Goal: Task Accomplishment & Management: Manage account settings

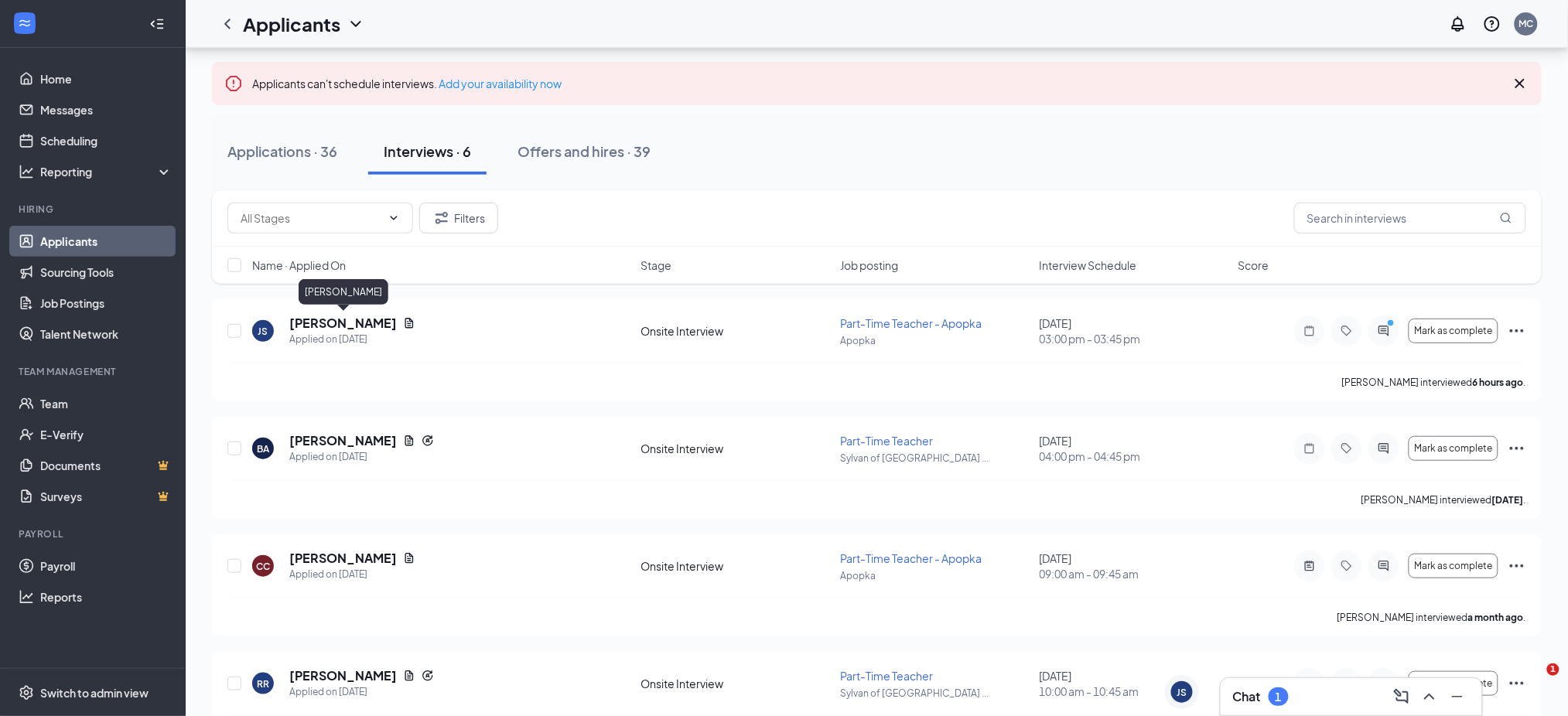
click at [370, 314] on h5 "[PERSON_NAME]" at bounding box center [342, 322] width 108 height 17
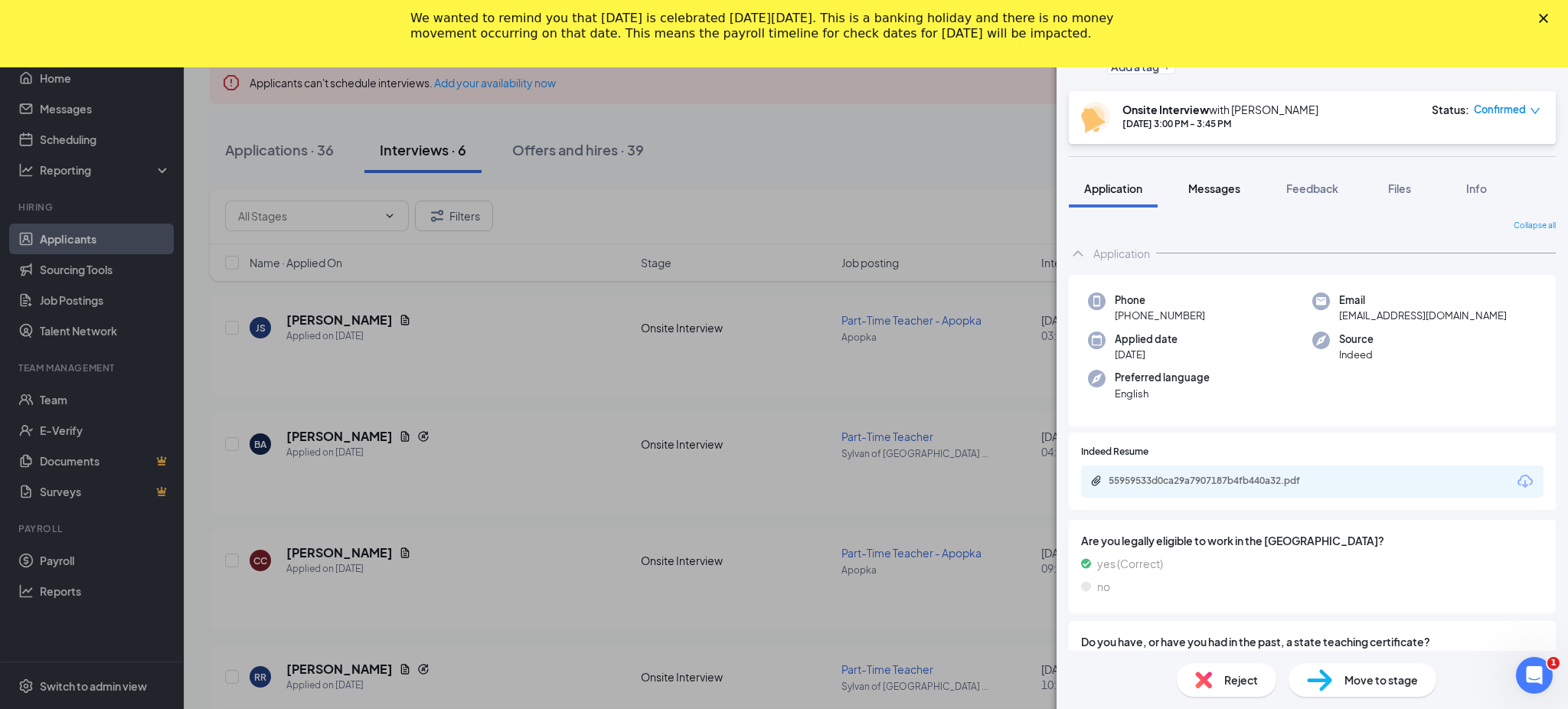
click at [1223, 187] on span "Messages" at bounding box center [1214, 188] width 52 height 14
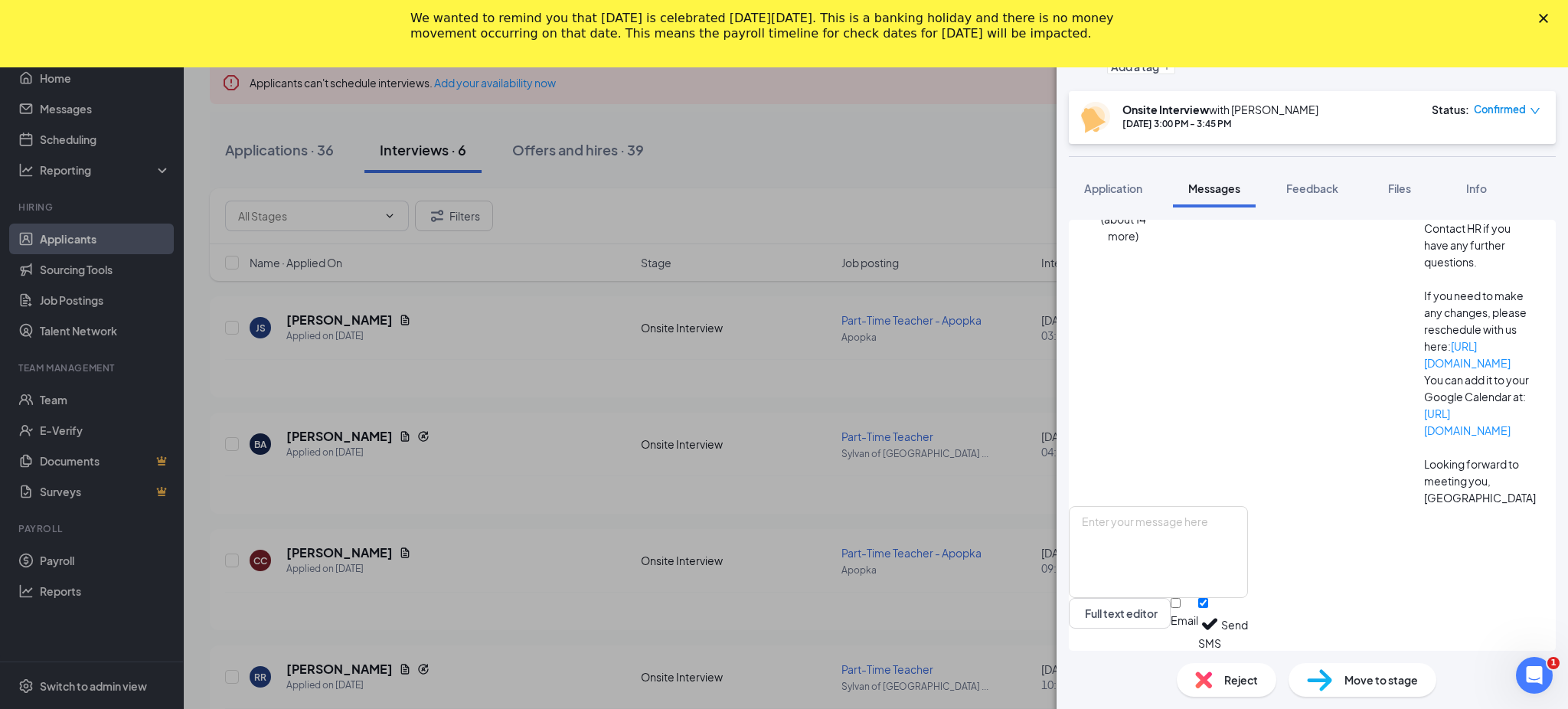
scroll to position [318, 0]
click at [1535, 111] on icon "down" at bounding box center [1535, 111] width 11 height 11
click at [1485, 194] on span "Mark complete" at bounding box center [1452, 202] width 105 height 17
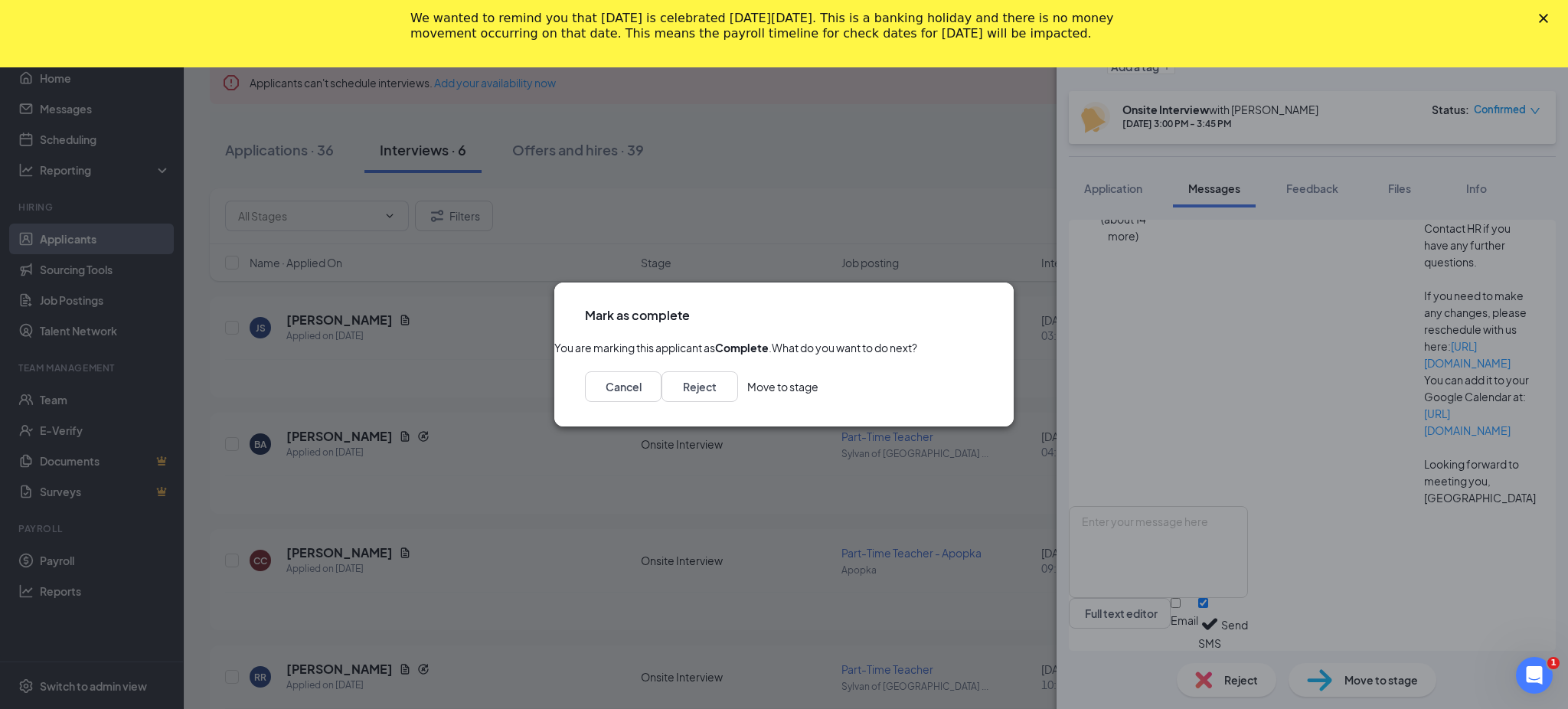
click at [819, 402] on button "Move to stage" at bounding box center [783, 386] width 71 height 30
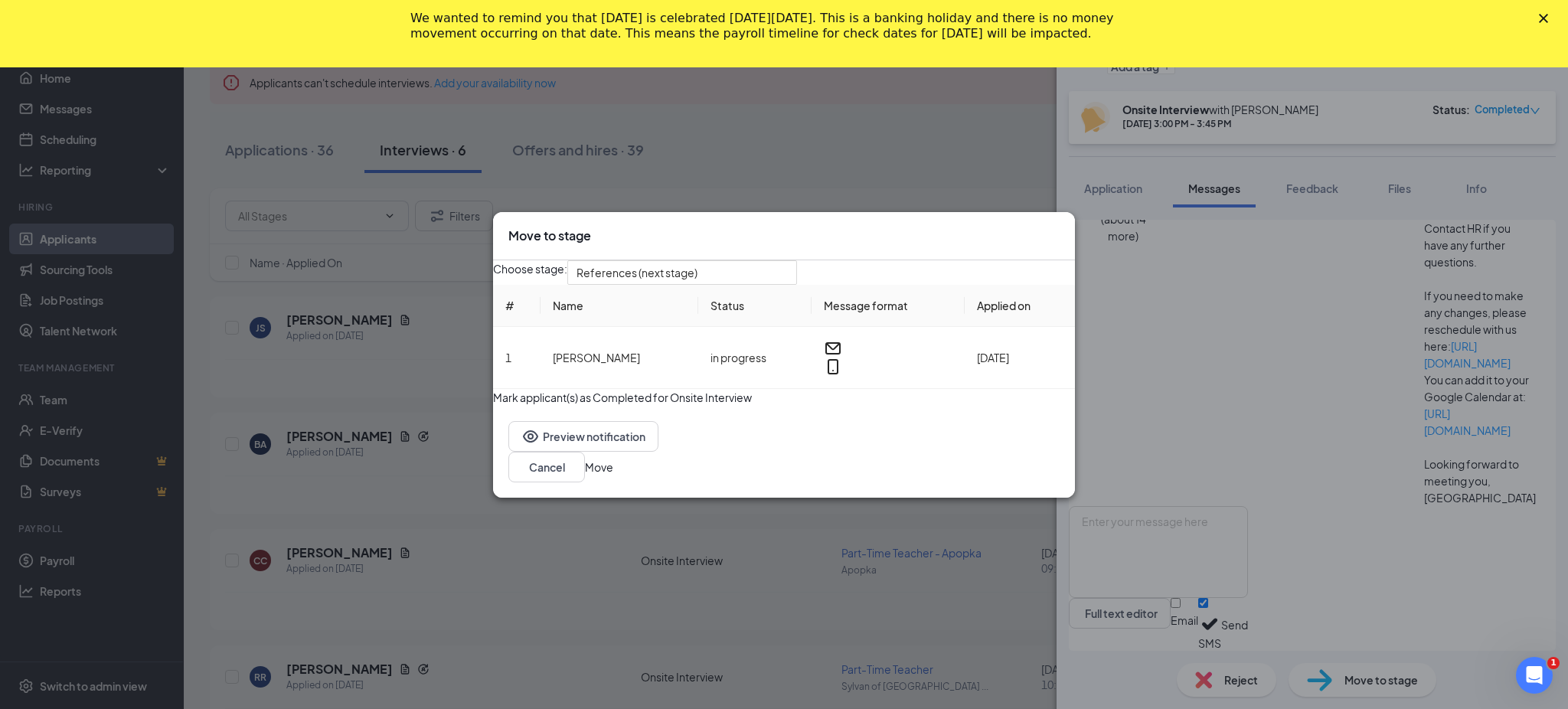
click at [1060, 227] on icon "Cross" at bounding box center [1060, 227] width 0 height 0
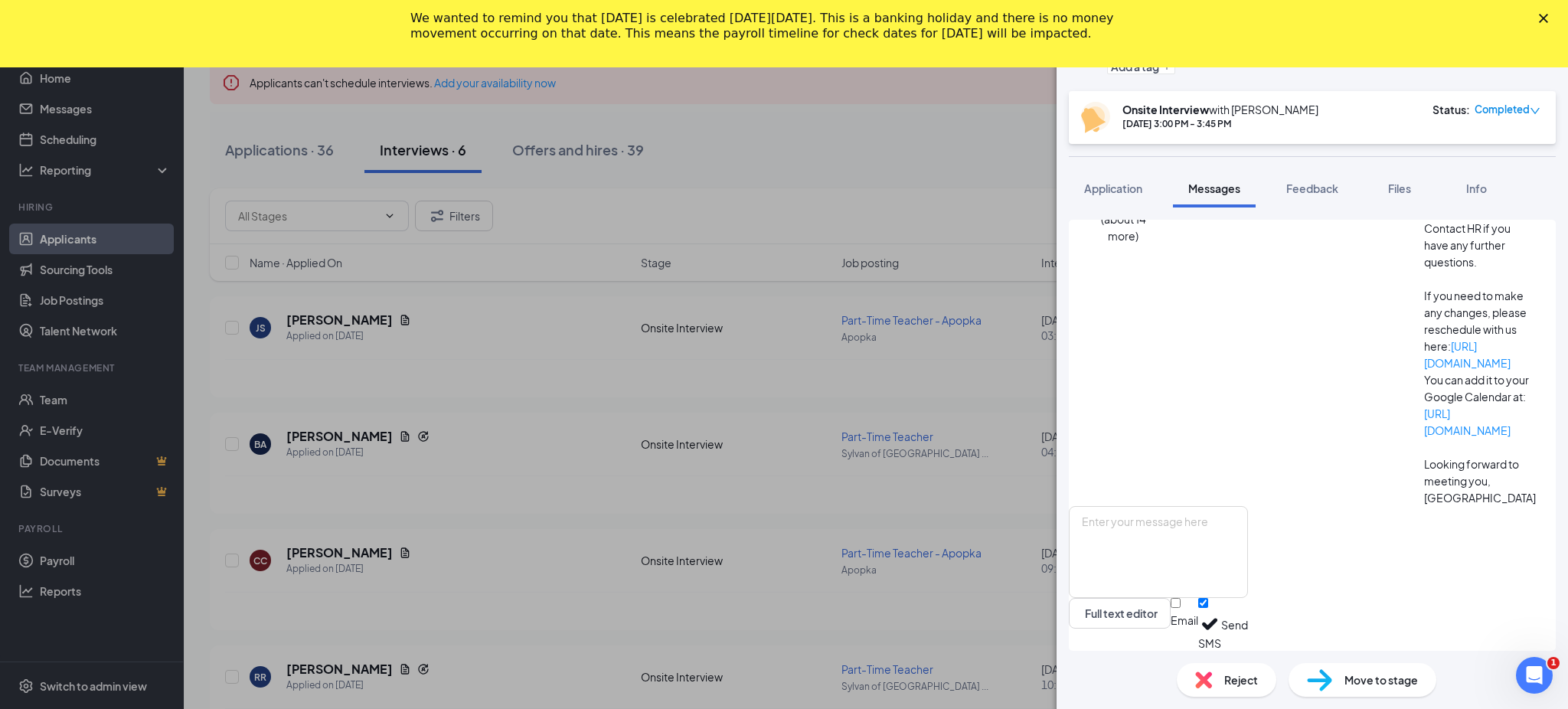
scroll to position [0, 0]
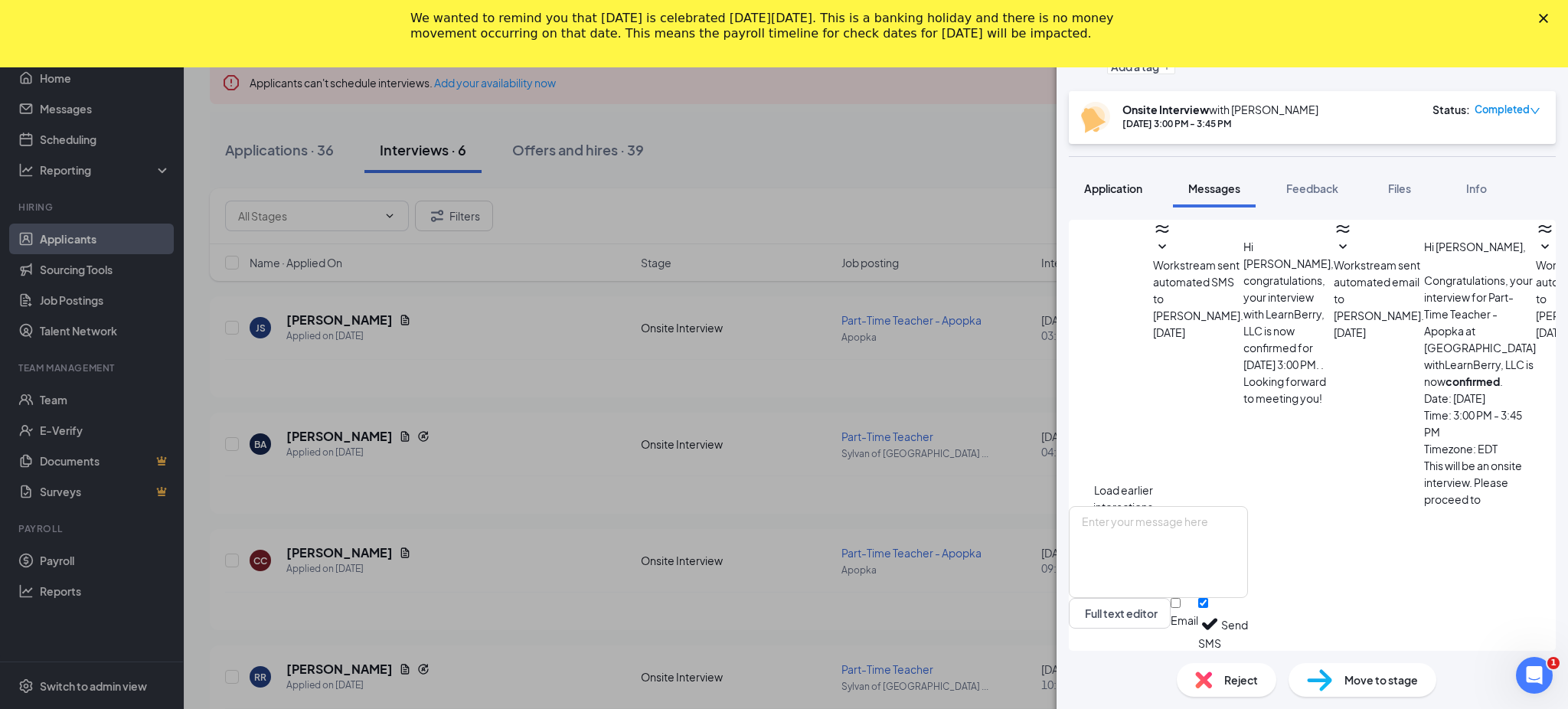
click at [1129, 187] on span "Application" at bounding box center [1113, 188] width 58 height 14
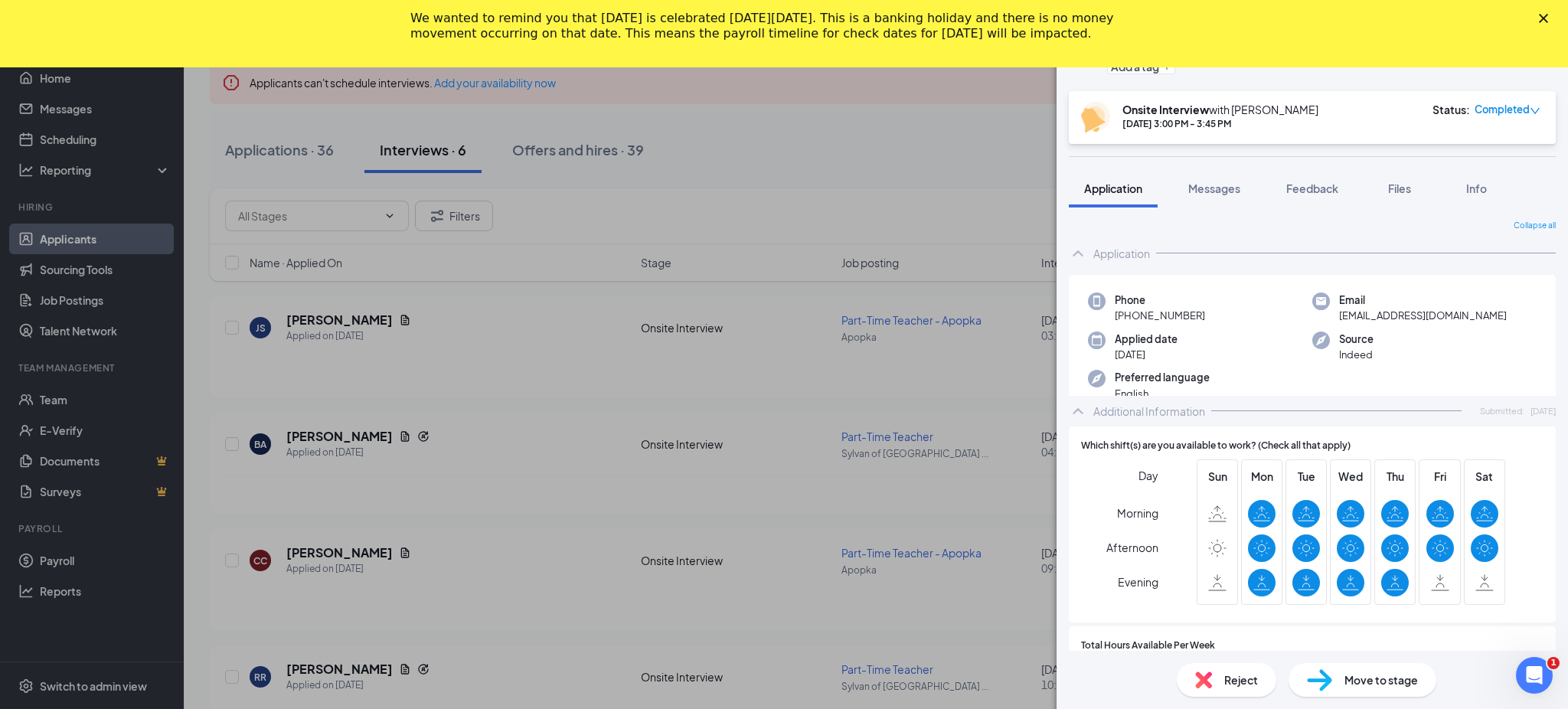
click at [1129, 187] on span "Application" at bounding box center [1113, 188] width 58 height 14
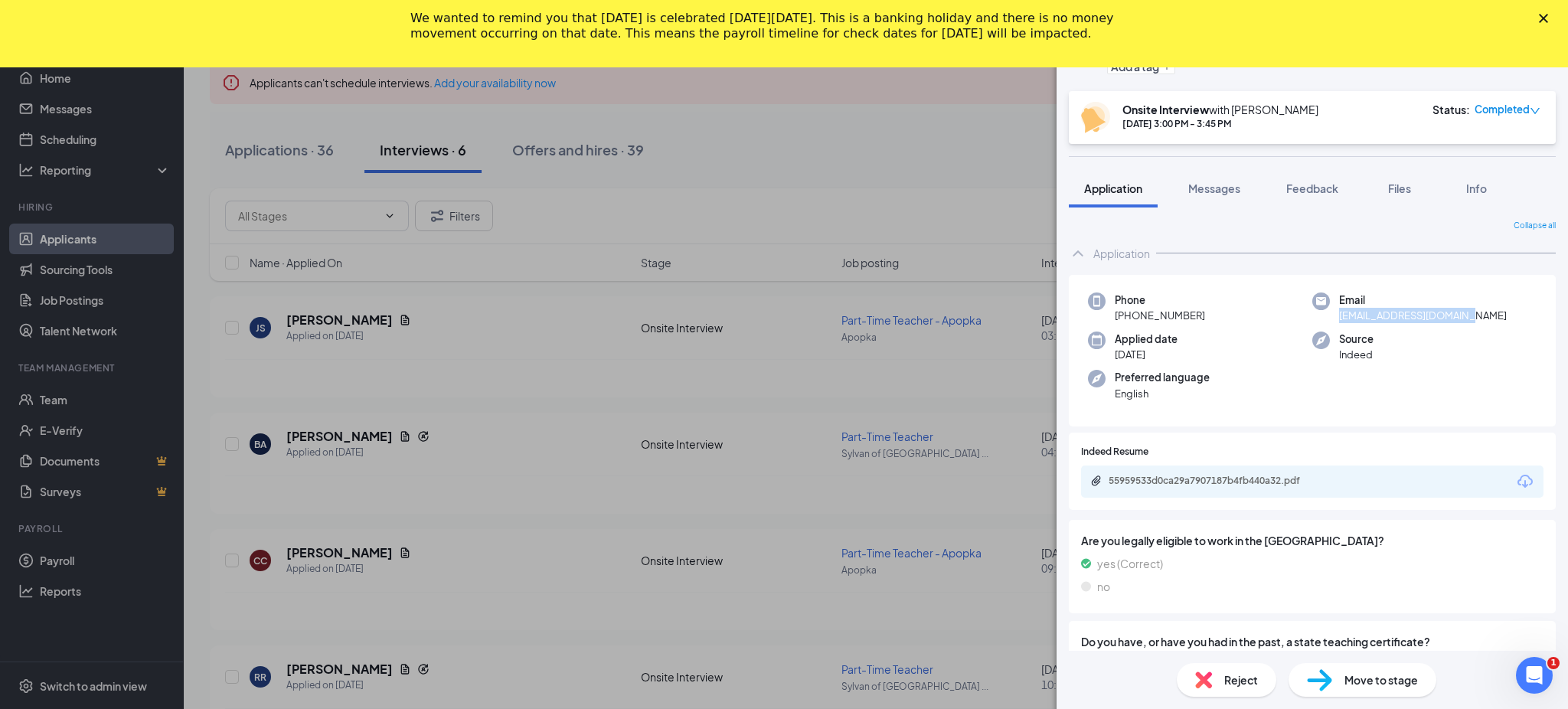
drag, startPoint x: 1465, startPoint y: 311, endPoint x: 1326, endPoint y: 321, distance: 139.4
click at [1326, 321] on div "Email [EMAIL_ADDRESS][DOMAIN_NAME]" at bounding box center [1424, 308] width 224 height 31
copy span "[EMAIL_ADDRESS][DOMAIN_NAME]"
